Goal: Information Seeking & Learning: Learn about a topic

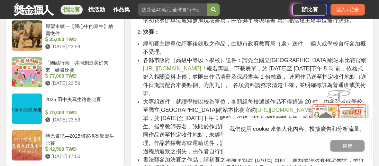
scroll to position [933, 0]
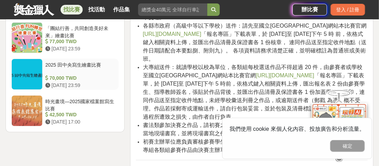
click at [29, 65] on div at bounding box center [27, 74] width 30 height 30
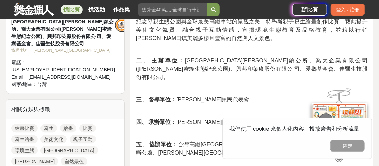
scroll to position [242, 0]
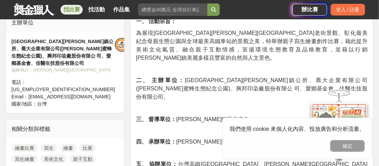
click at [28, 144] on link "繪畫比賽" at bounding box center [24, 148] width 26 height 8
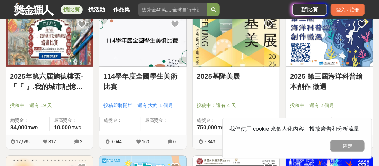
scroll to position [242, 0]
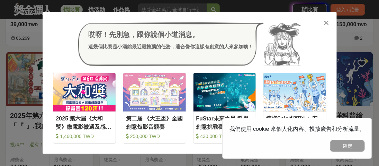
click at [325, 22] on icon at bounding box center [325, 22] width 5 height 7
